Goal: Information Seeking & Learning: Learn about a topic

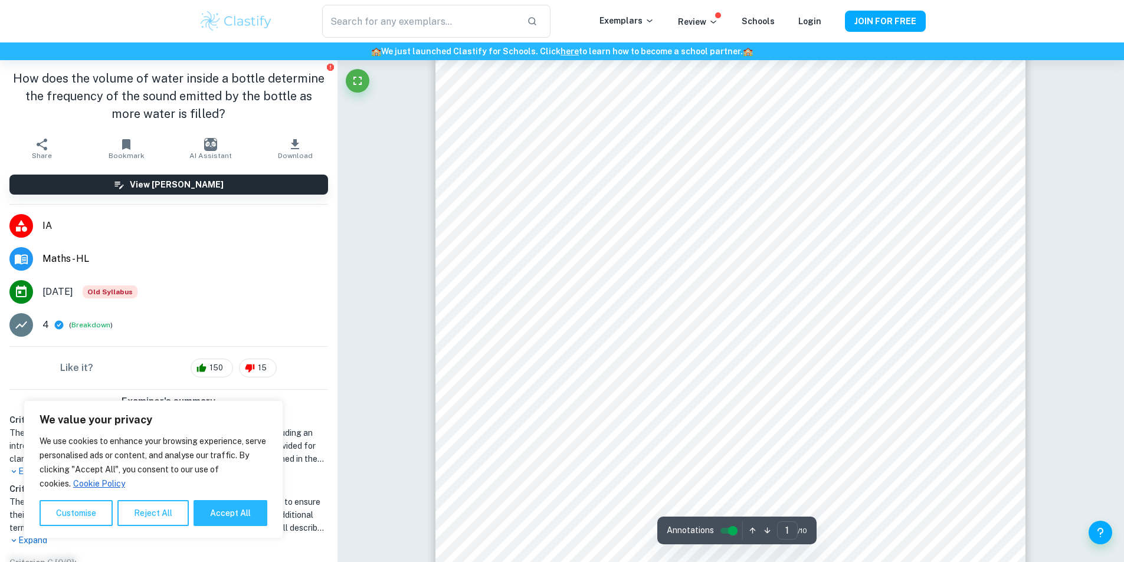
scroll to position [236, 0]
click at [227, 186] on button "View [PERSON_NAME]" at bounding box center [168, 185] width 319 height 20
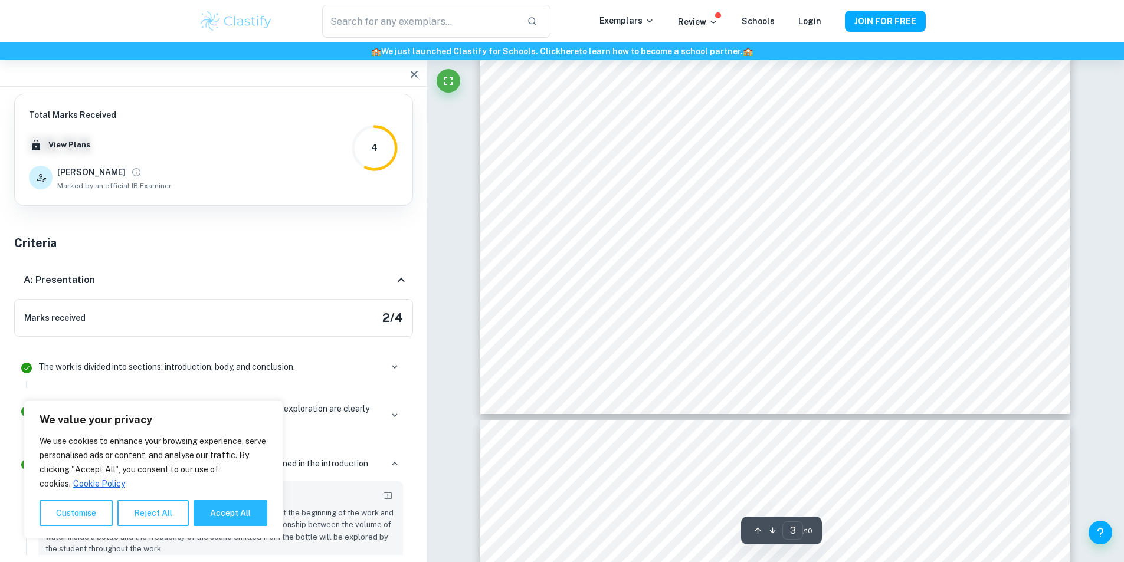
scroll to position [2066, 0]
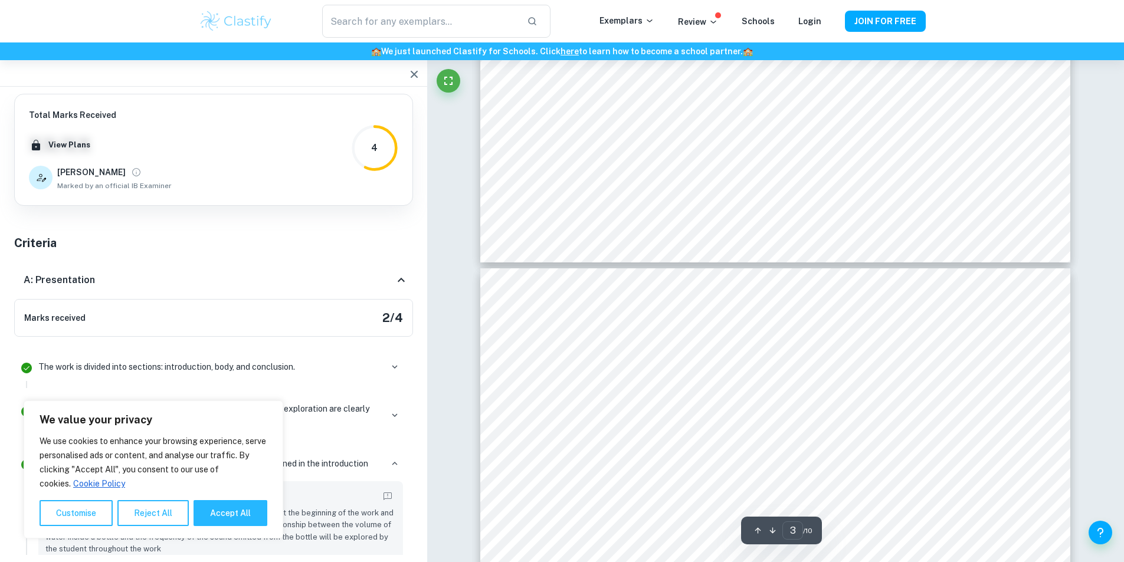
type input "4"
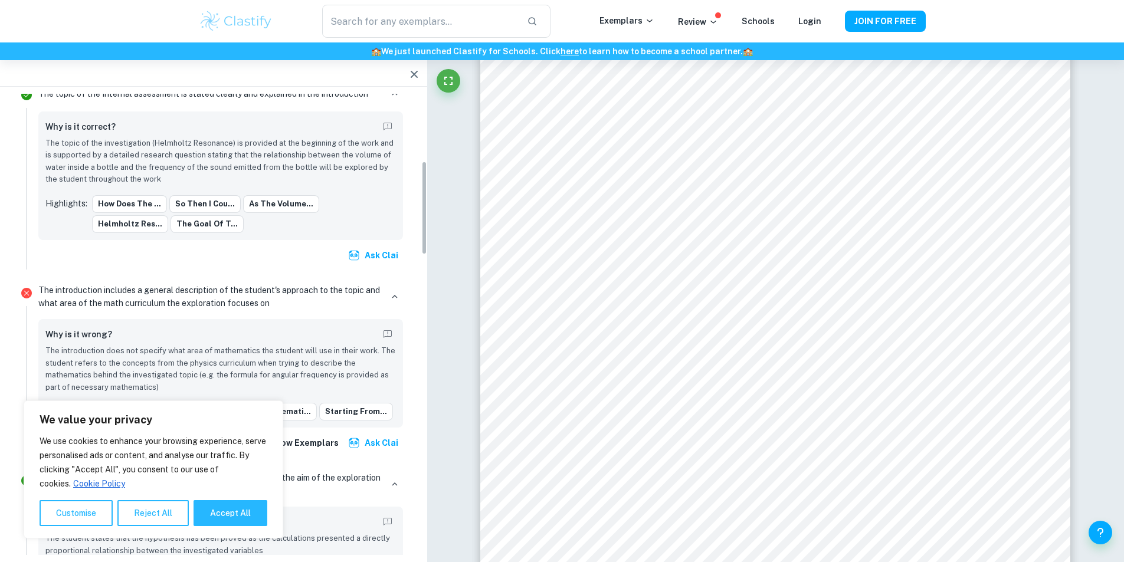
scroll to position [472, 0]
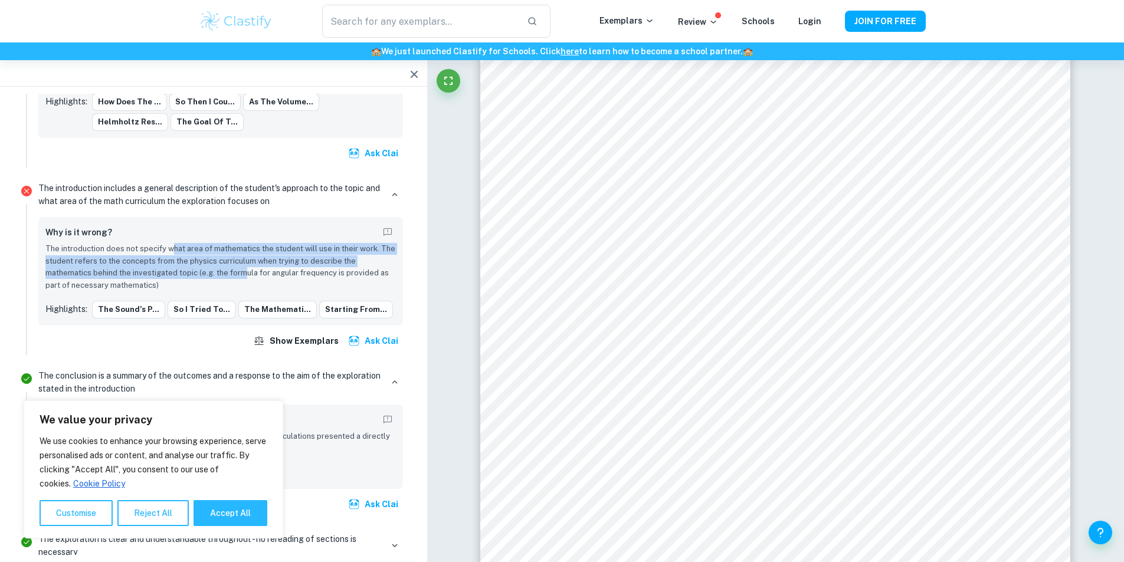
drag, startPoint x: 171, startPoint y: 248, endPoint x: 245, endPoint y: 276, distance: 78.6
click at [245, 276] on p "The introduction does not specify what area of mathematics the student will use…" at bounding box center [220, 267] width 351 height 48
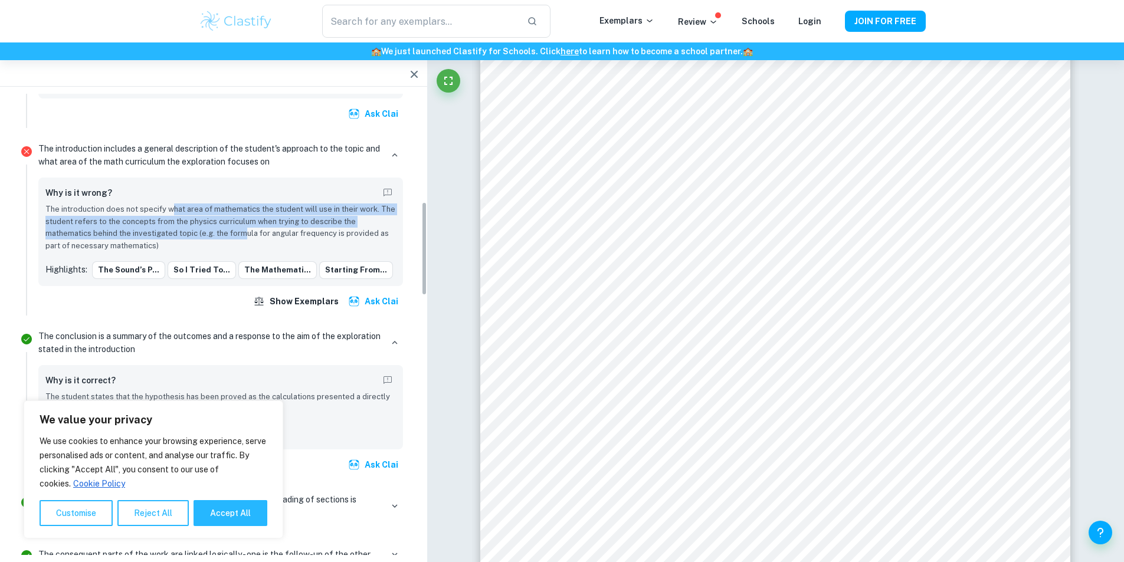
scroll to position [531, 0]
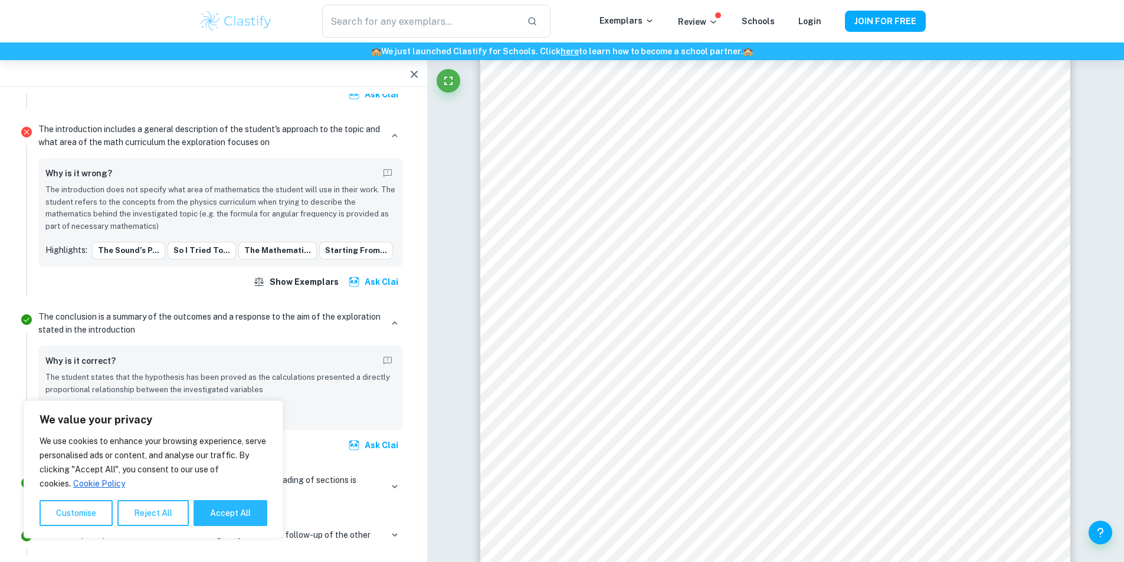
click at [231, 226] on p "The introduction does not specify what area of mathematics the student will use…" at bounding box center [220, 208] width 351 height 48
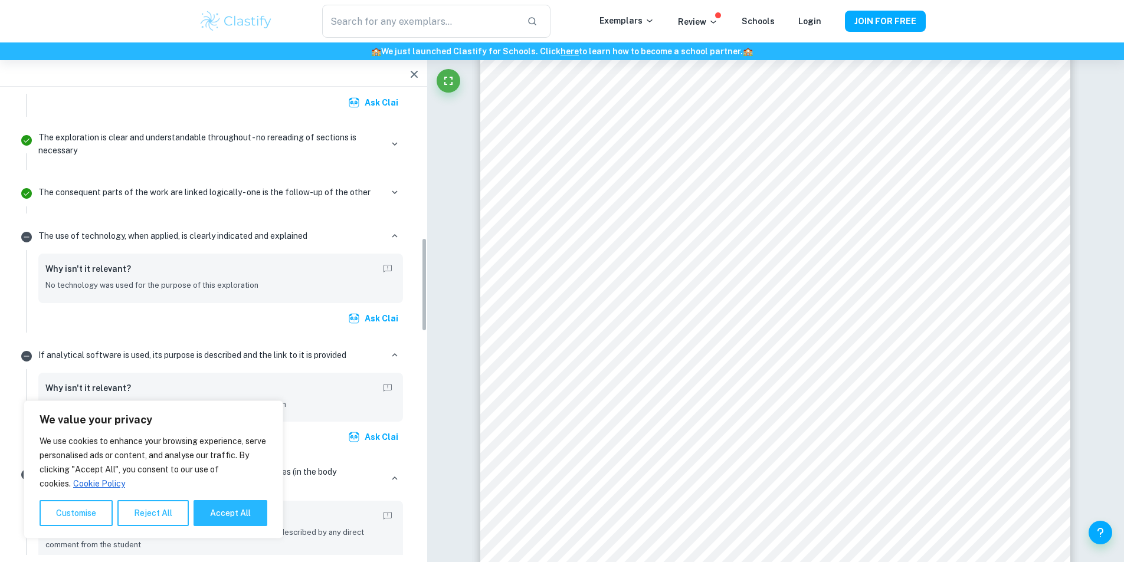
scroll to position [944, 0]
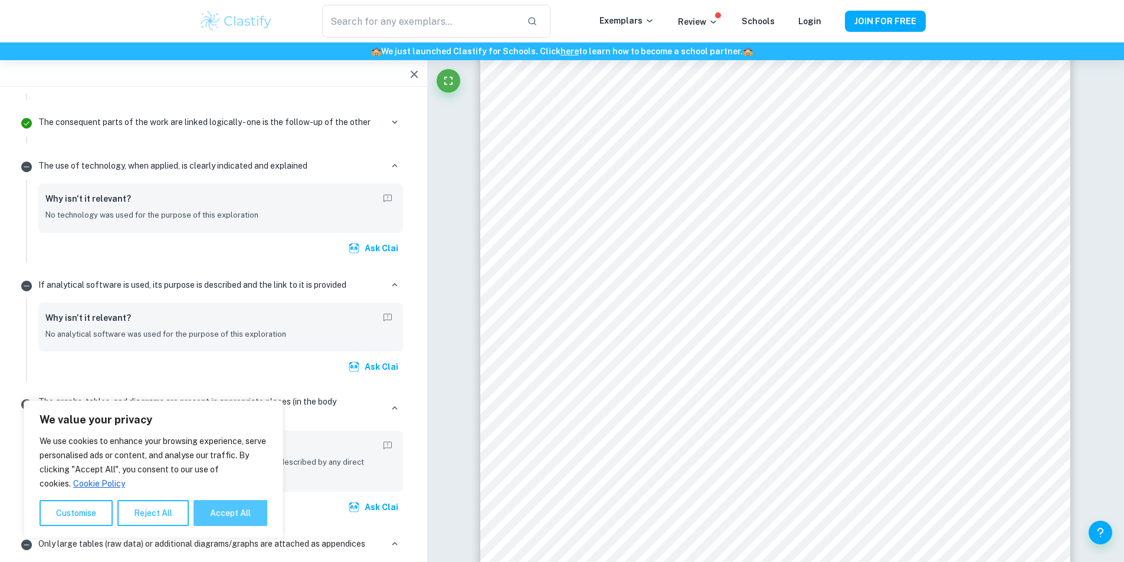
click at [241, 514] on button "Accept All" at bounding box center [231, 513] width 74 height 26
checkbox input "true"
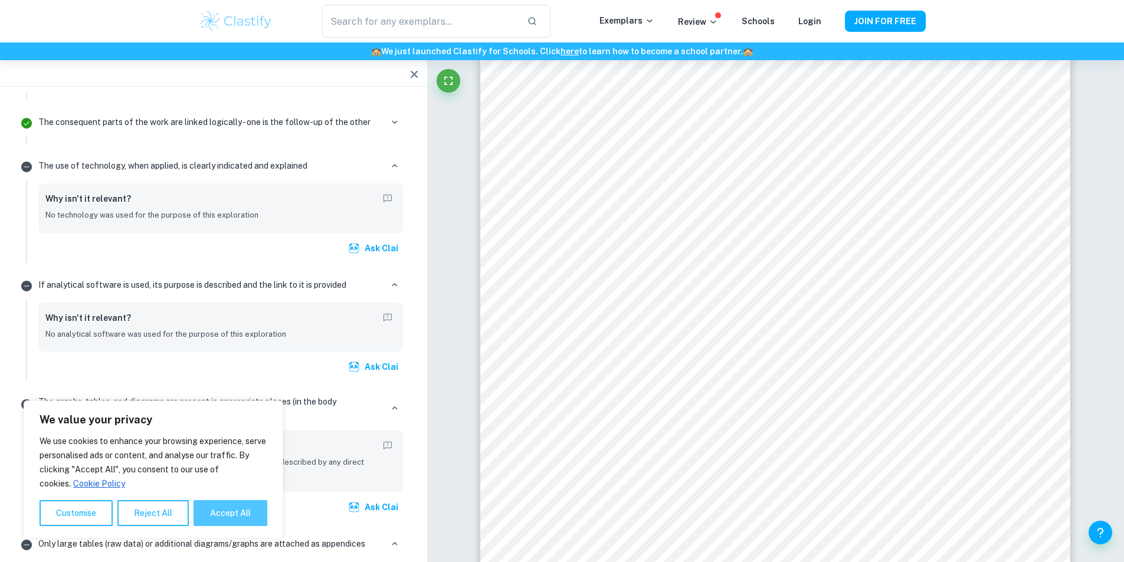
checkbox input "true"
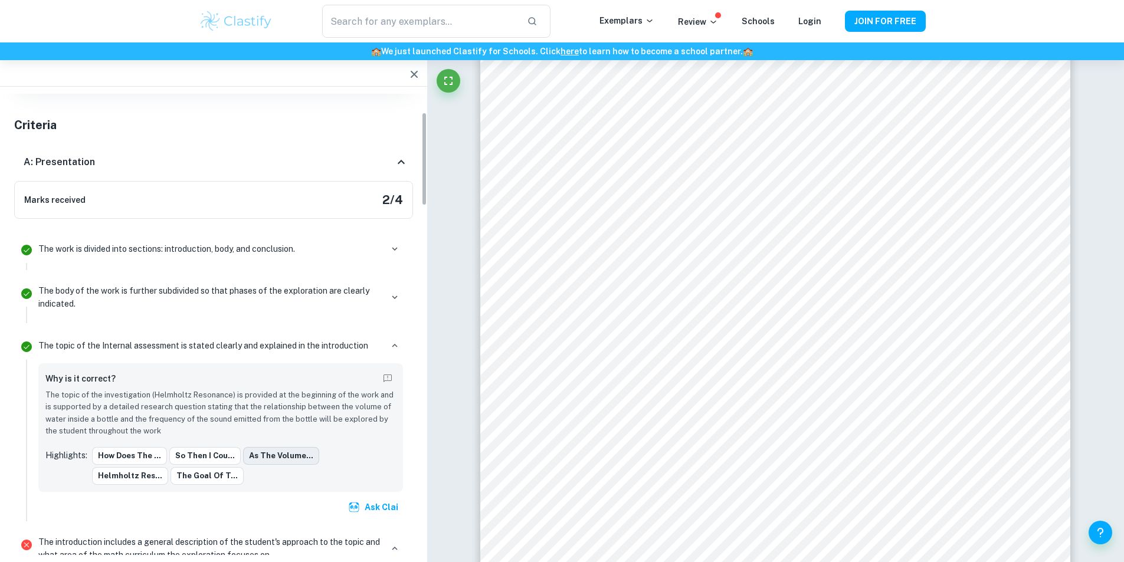
scroll to position [0, 0]
